Goal: Task Accomplishment & Management: Manage account settings

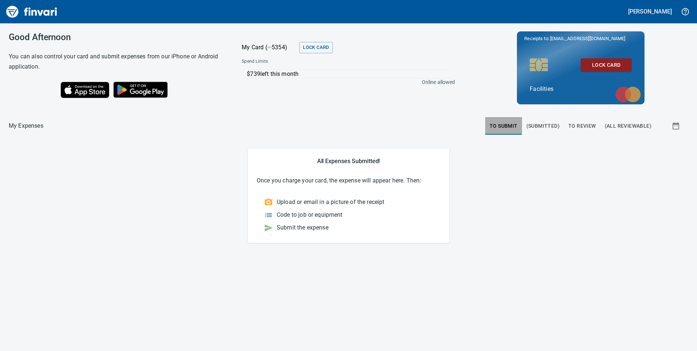
click at [497, 123] on span "To Submit" at bounding box center [503, 125] width 28 height 9
click at [584, 126] on span "To Review" at bounding box center [582, 125] width 28 height 9
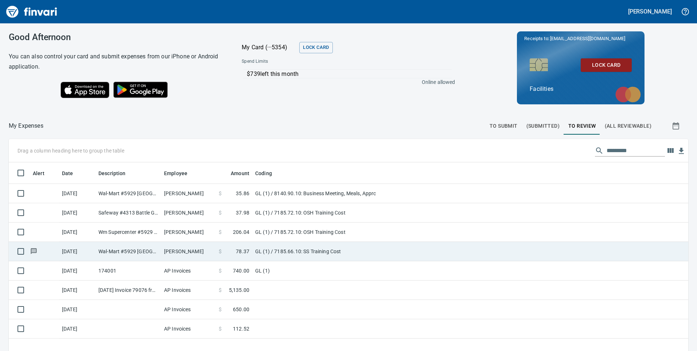
click at [407, 258] on td "GL (1) / 7185.66.10: SS Training Cost" at bounding box center [343, 251] width 182 height 19
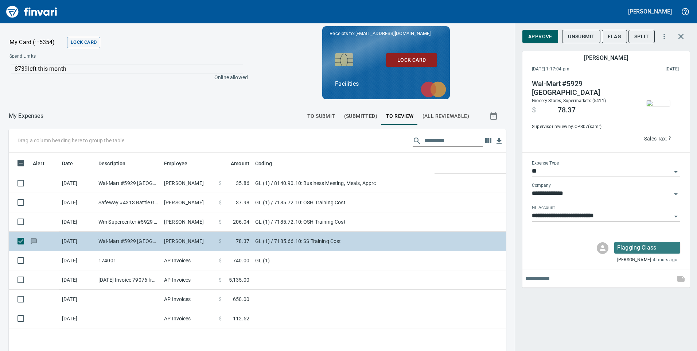
scroll to position [265, 486]
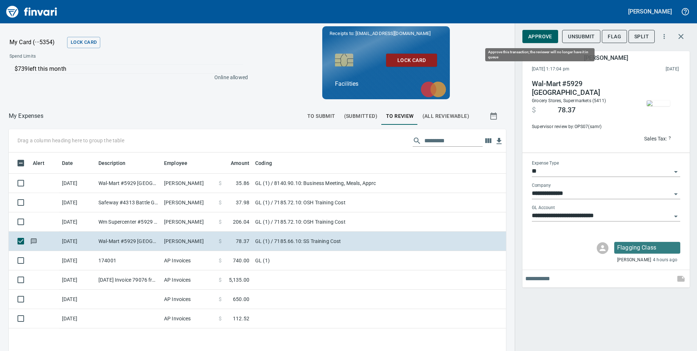
click at [548, 38] on span "Approve" at bounding box center [540, 36] width 24 height 9
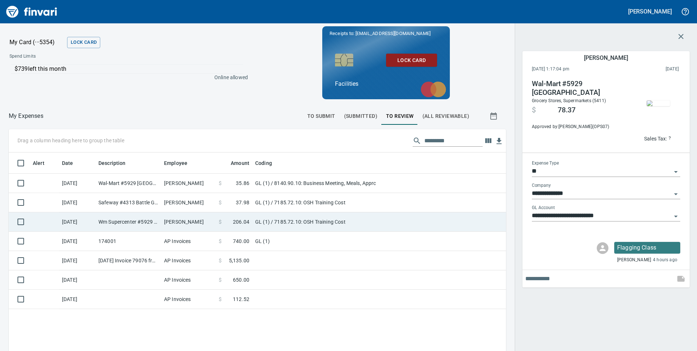
click at [379, 224] on td "GL (1) / 7185.72.10: OSH Training Cost" at bounding box center [343, 221] width 182 height 19
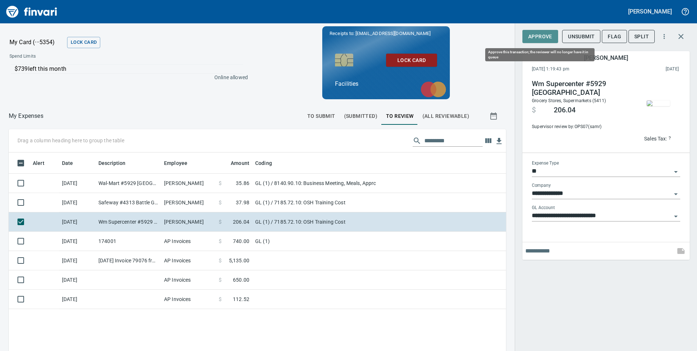
click at [535, 35] on span "Approve" at bounding box center [540, 36] width 24 height 9
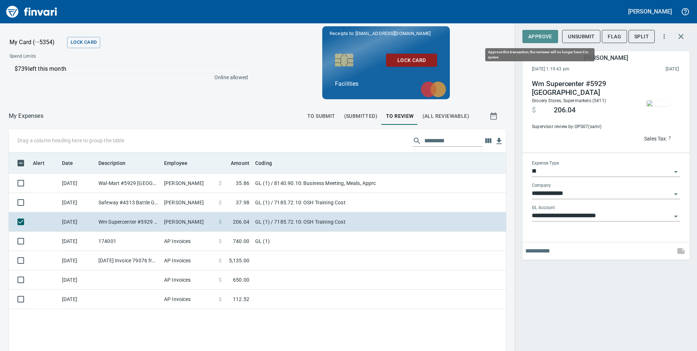
scroll to position [265, 486]
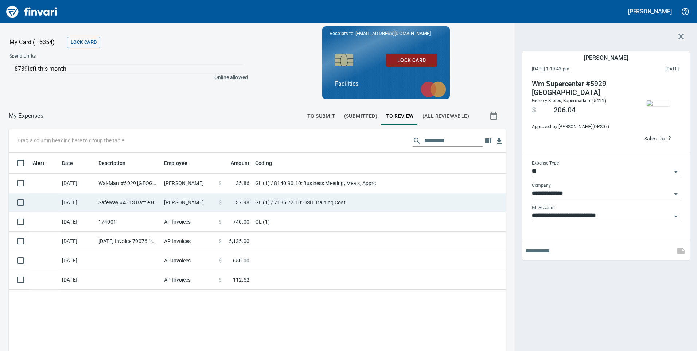
click at [402, 206] on td "GL (1) / 7185.72.10: OSH Training Cost" at bounding box center [343, 202] width 182 height 19
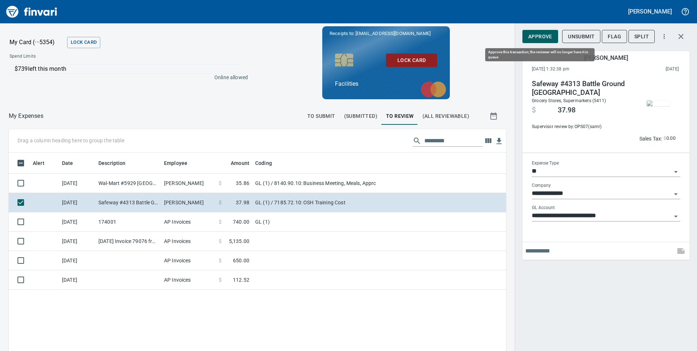
click at [535, 35] on span "Approve" at bounding box center [540, 36] width 24 height 9
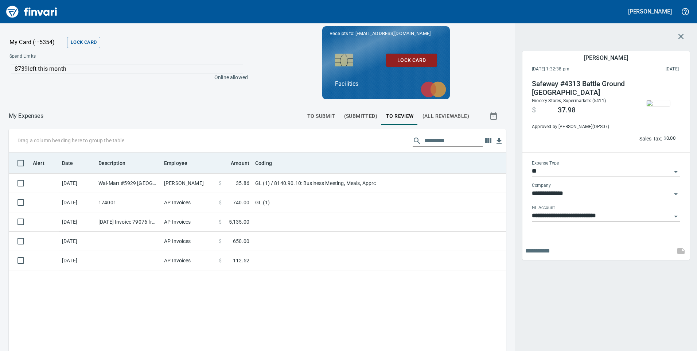
scroll to position [265, 486]
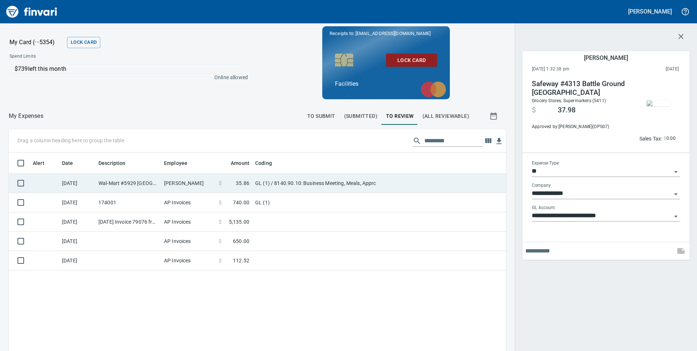
click at [405, 189] on td "GL (1) / 8140.90.10: Business Meeting, Meals, Apprc" at bounding box center [343, 182] width 182 height 19
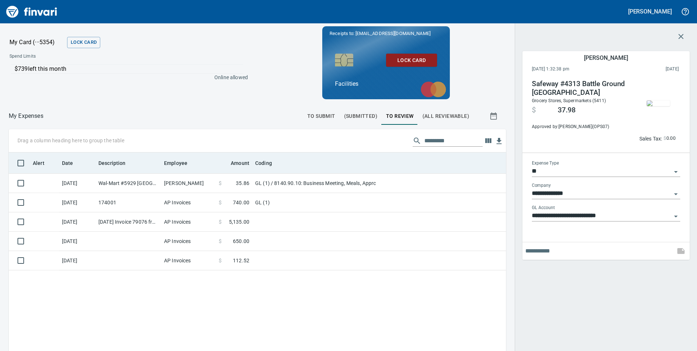
type input "**********"
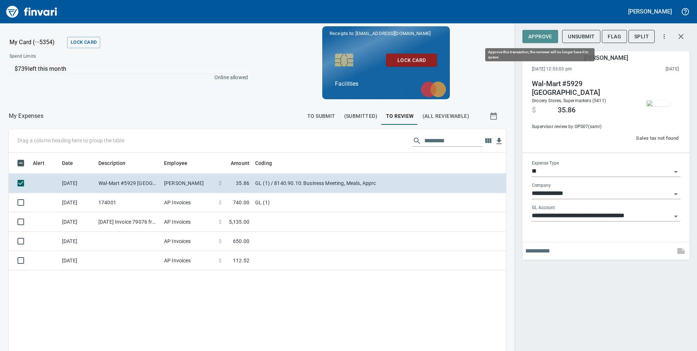
click at [536, 36] on span "Approve" at bounding box center [540, 36] width 24 height 9
